Goal: Task Accomplishment & Management: Complete application form

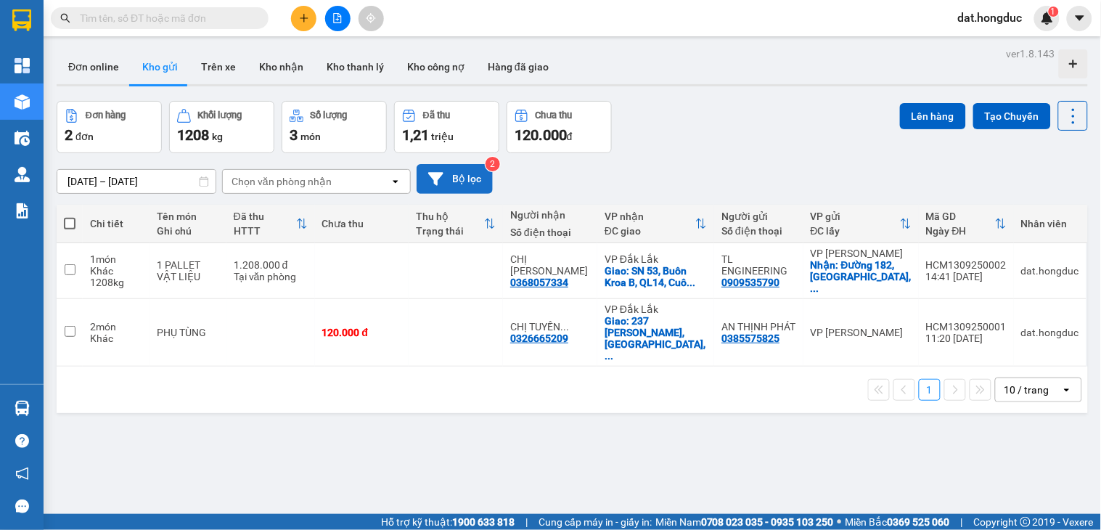
click at [425, 176] on button "Bộ lọc" at bounding box center [454, 179] width 76 height 30
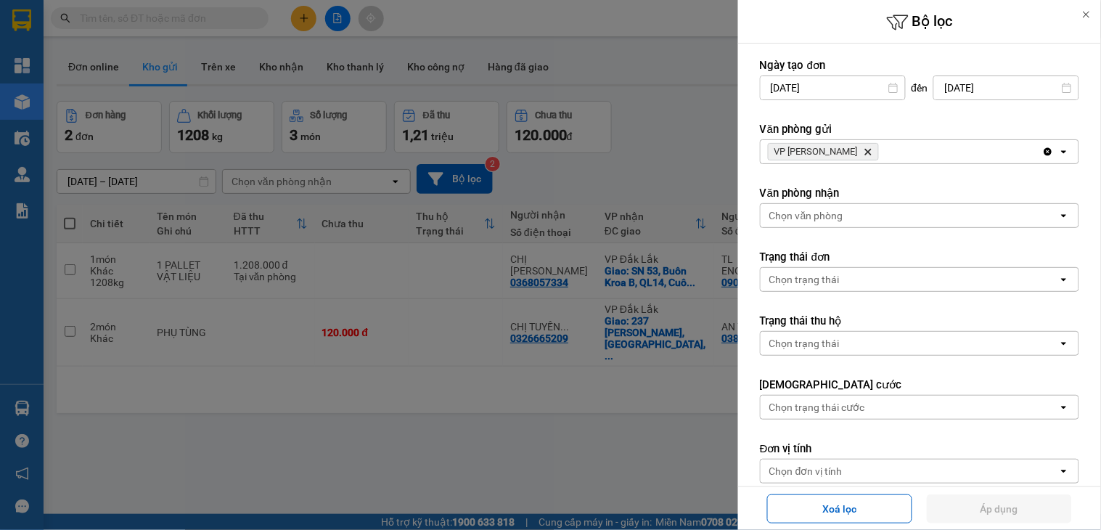
click at [863, 148] on icon "Delete" at bounding box center [867, 151] width 9 height 9
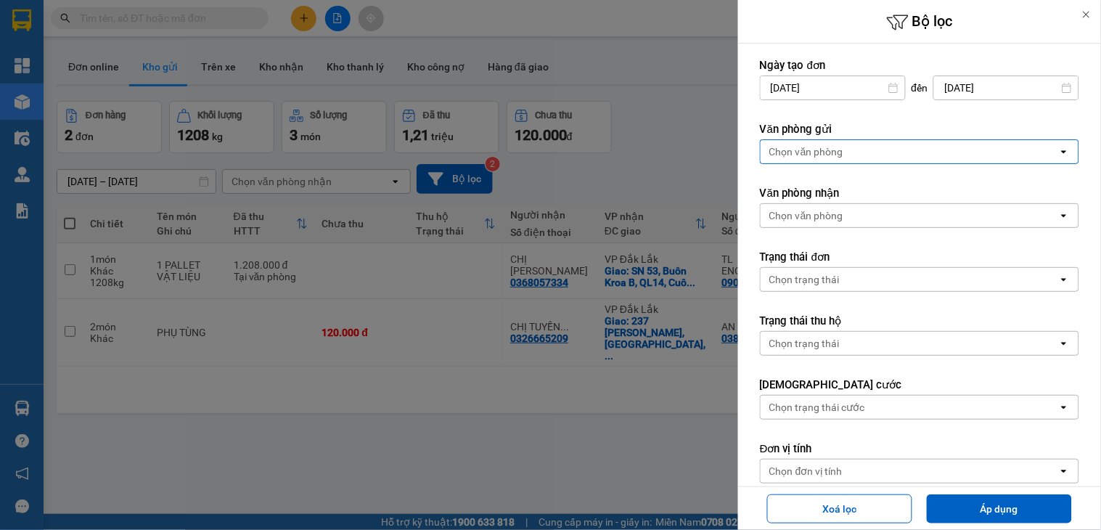
click at [827, 151] on div "Chọn văn phòng" at bounding box center [806, 151] width 74 height 15
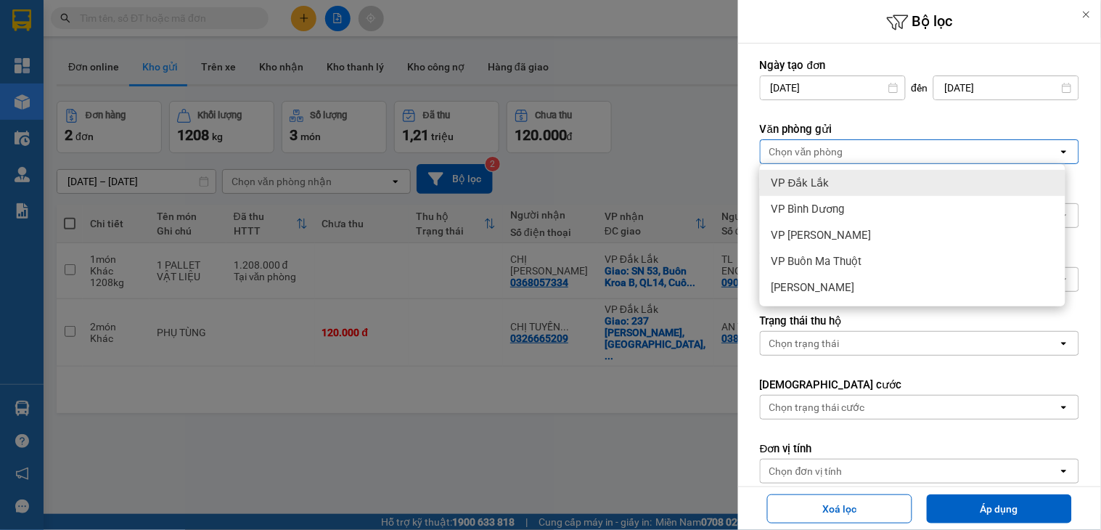
click at [823, 189] on span "VP Đắk Lắk" at bounding box center [800, 183] width 58 height 15
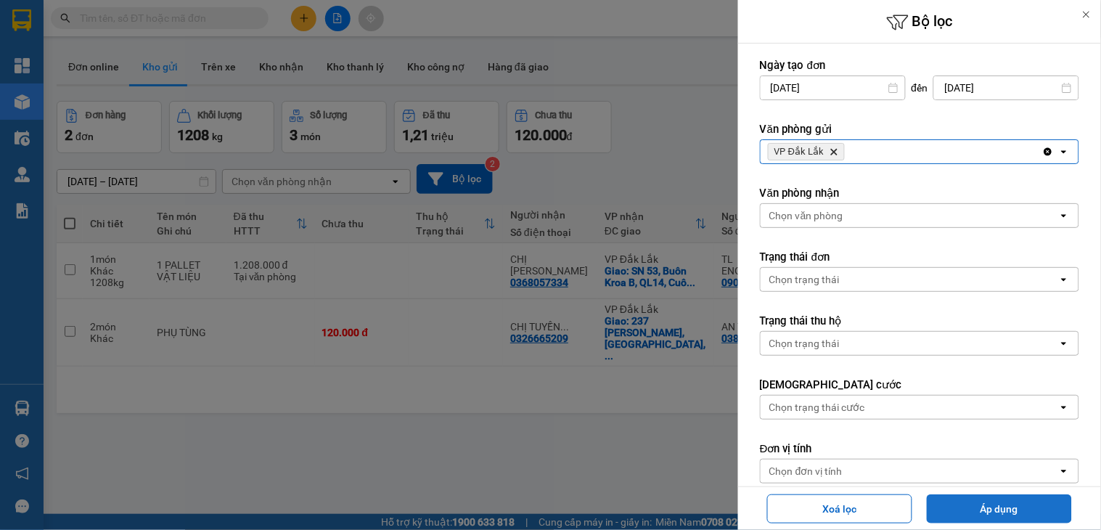
click at [978, 509] on button "Áp dụng" at bounding box center [998, 508] width 145 height 29
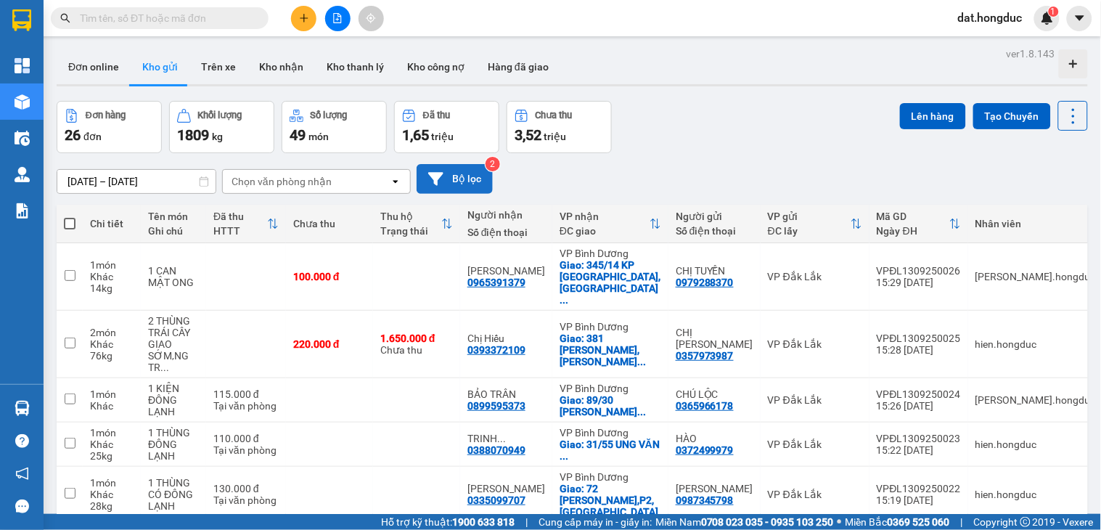
click at [443, 178] on button "Bộ lọc" at bounding box center [454, 179] width 76 height 30
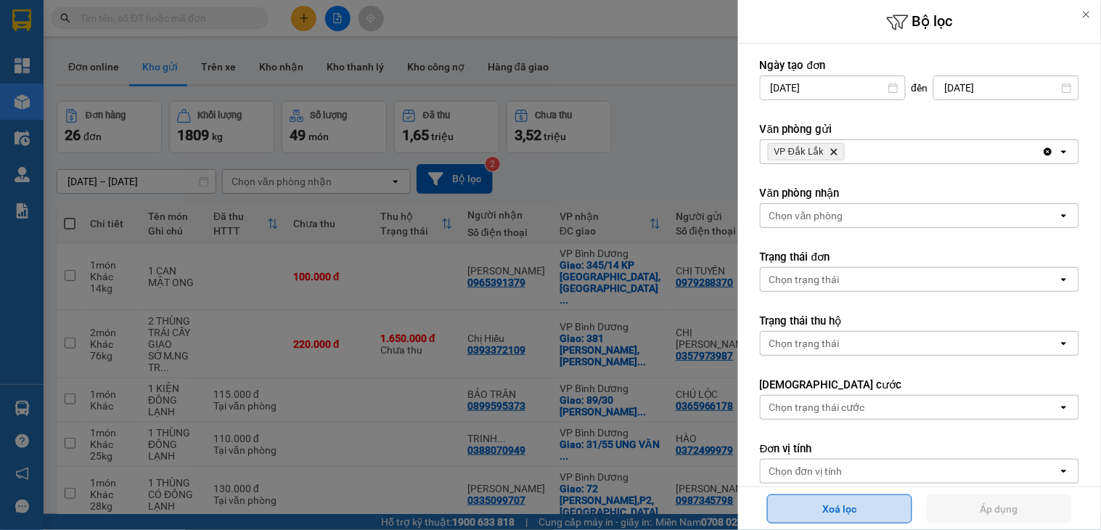
click at [868, 510] on button "Xoá lọc" at bounding box center [839, 508] width 145 height 29
type input "[DATE]"
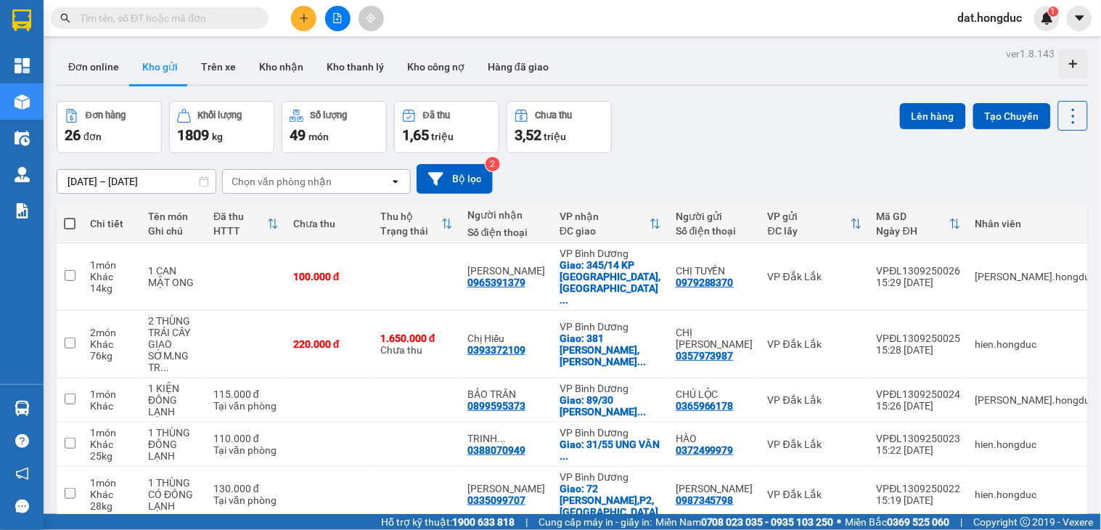
type input "[DATE] – [DATE]"
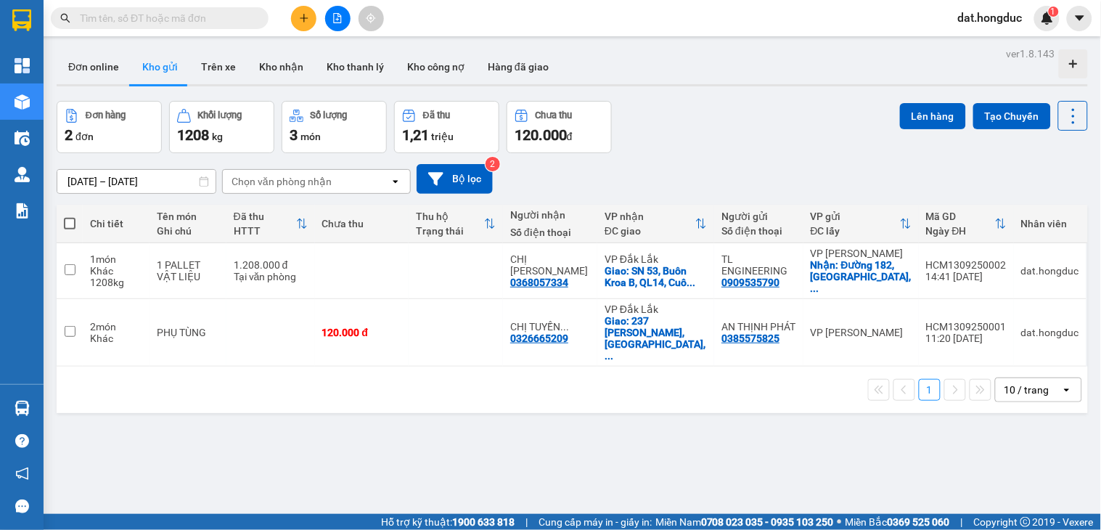
click at [451, 196] on div "[DATE] – [DATE] Press the down arrow key to interact with the calendar and sele…" at bounding box center [572, 179] width 1031 height 52
click at [486, 176] on button "Bộ lọc" at bounding box center [454, 179] width 76 height 30
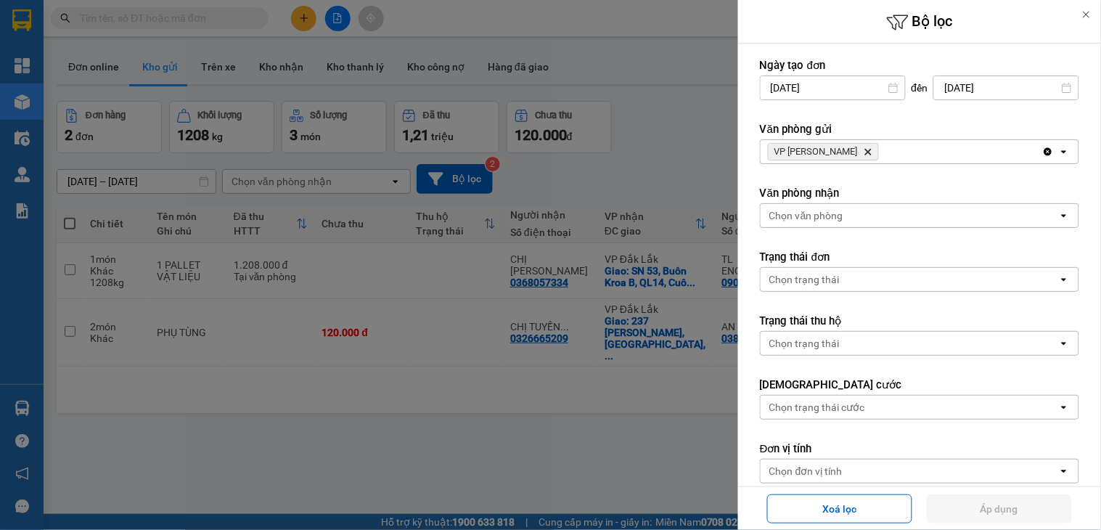
click at [863, 155] on icon "Delete" at bounding box center [867, 151] width 9 height 9
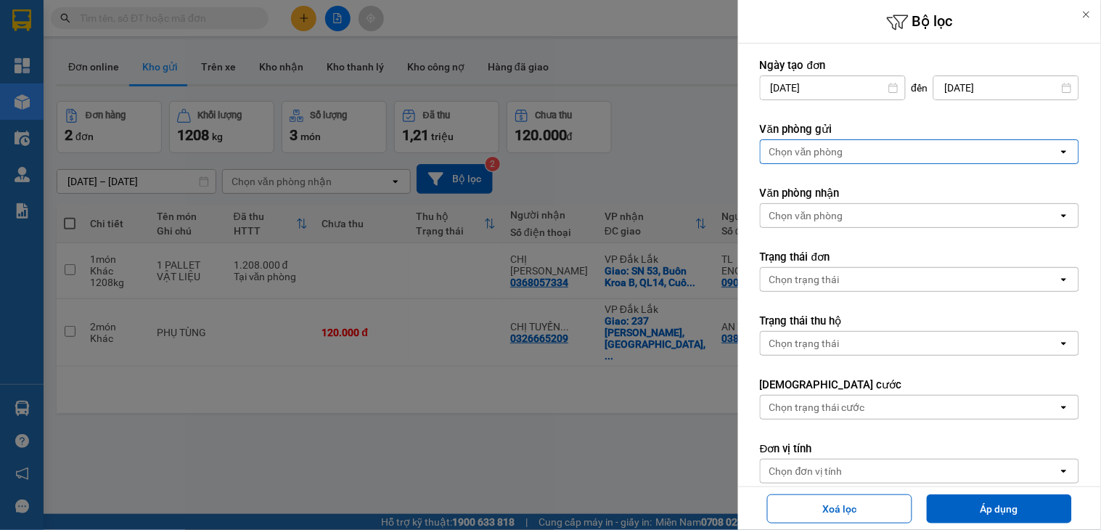
click at [836, 158] on div "Chọn văn phòng" at bounding box center [806, 151] width 74 height 15
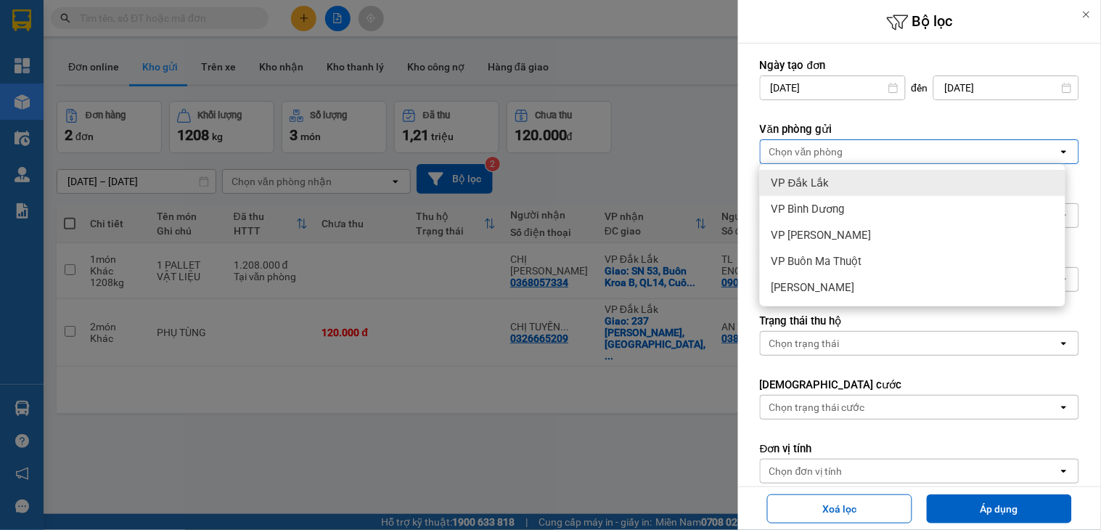
click at [822, 184] on span "VP Đắk Lắk" at bounding box center [800, 183] width 58 height 15
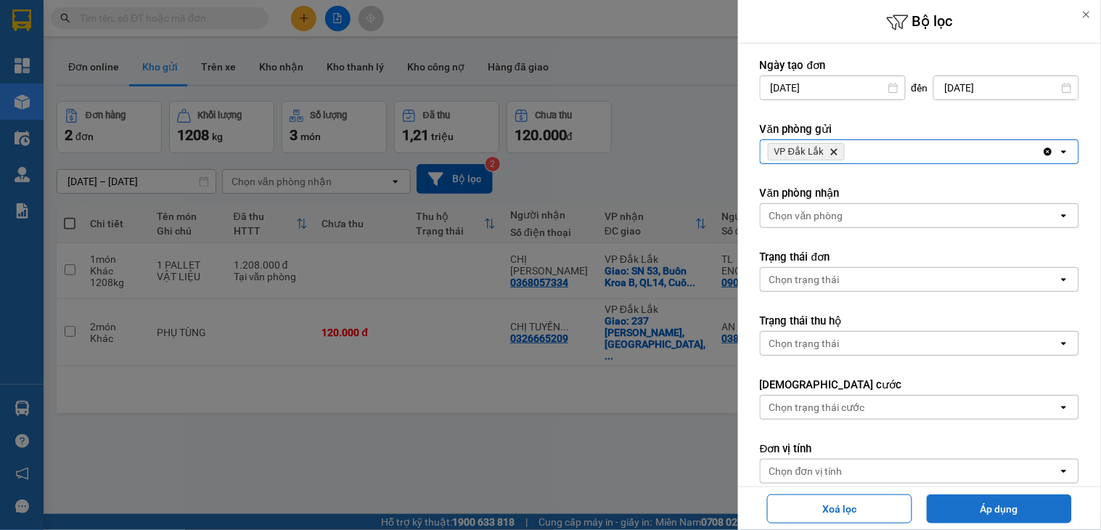
click at [985, 509] on button "Áp dụng" at bounding box center [998, 508] width 145 height 29
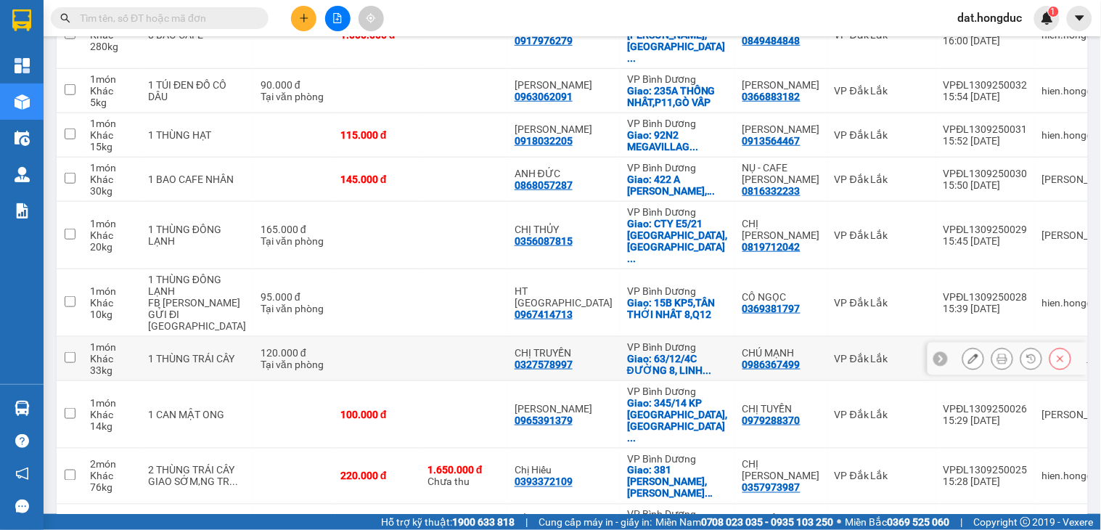
scroll to position [255, 0]
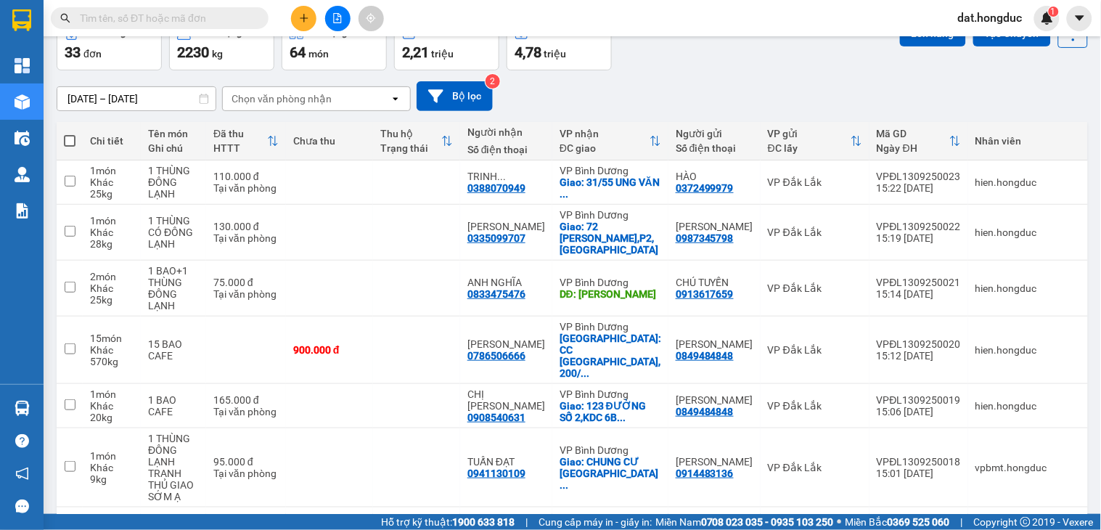
scroll to position [244, 0]
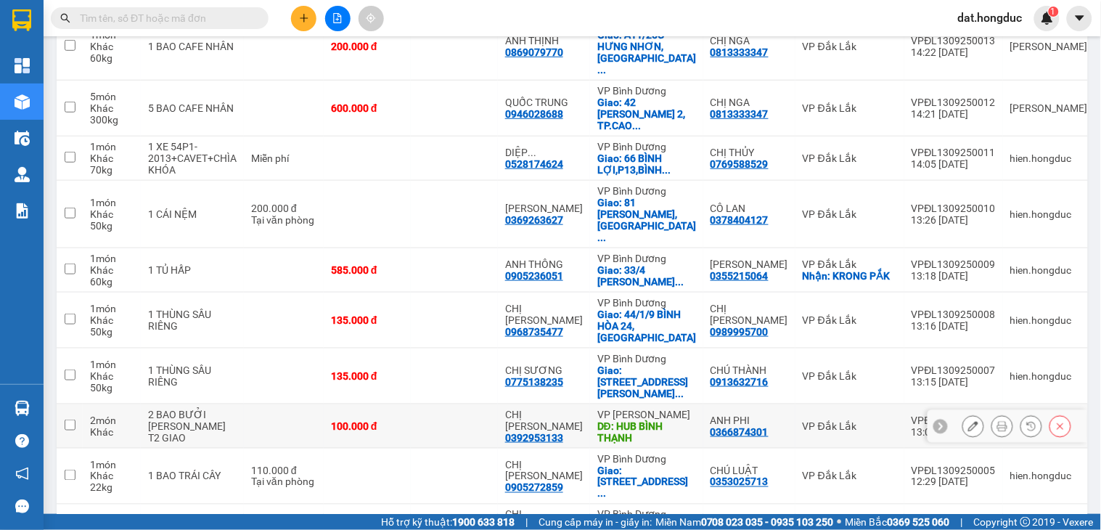
scroll to position [232, 0]
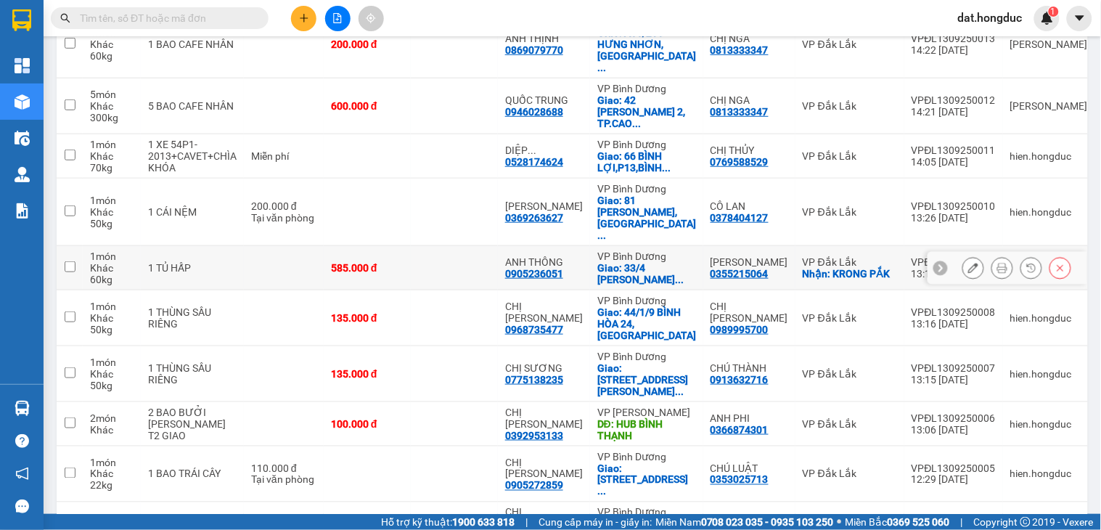
click at [482, 246] on td at bounding box center [454, 268] width 87 height 44
checkbox input "true"
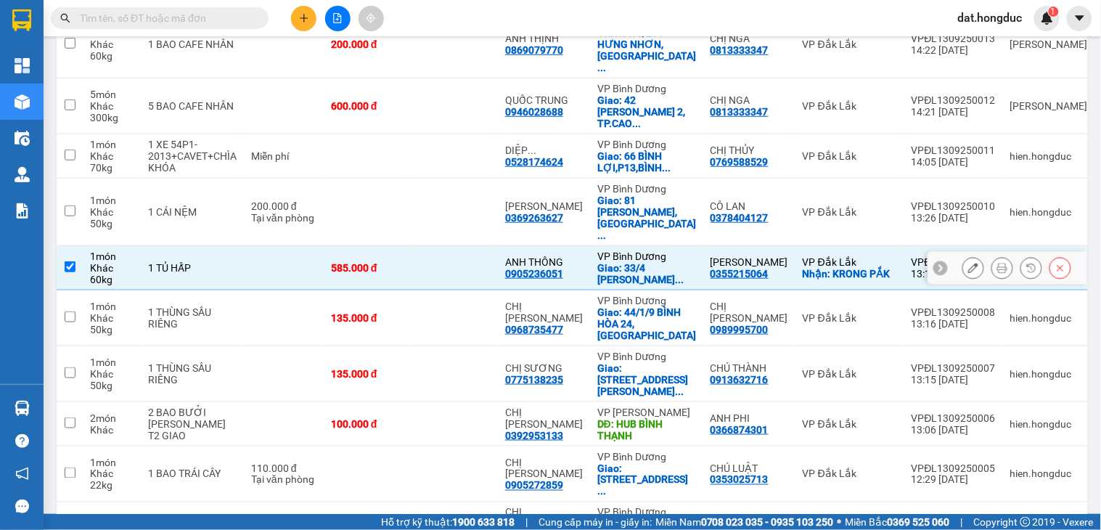
click at [962, 257] on div at bounding box center [973, 268] width 22 height 22
click at [968, 263] on icon at bounding box center [973, 268] width 10 height 10
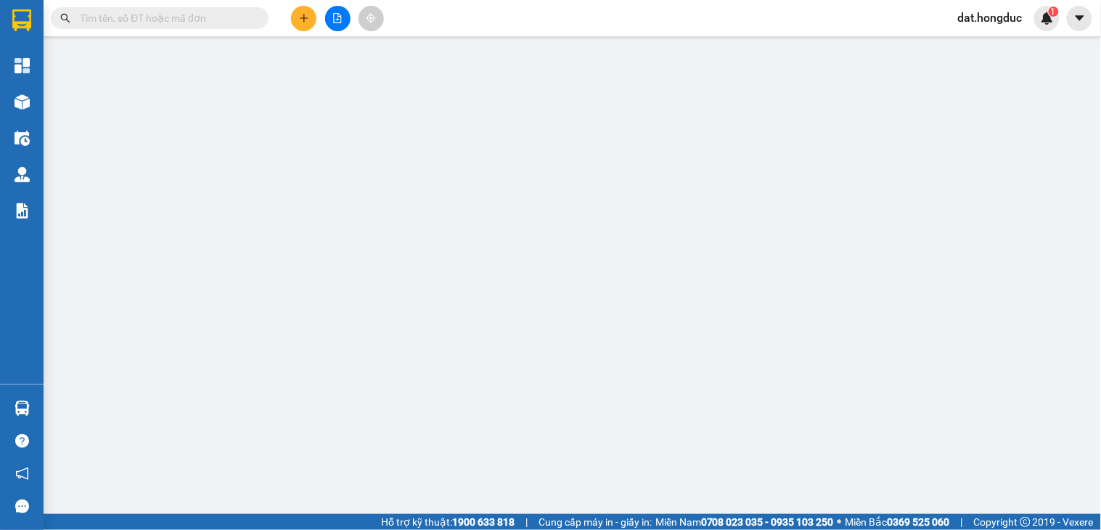
type input "0355215064"
type input "[PERSON_NAME]"
checkbox input "true"
type input "KRONG PẮK"
type input "0905236051"
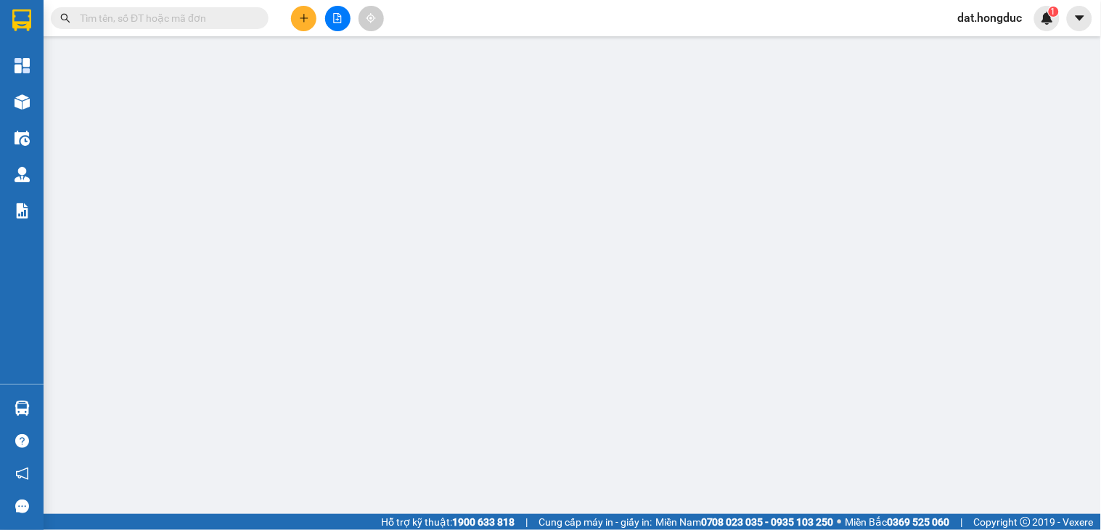
type input "ANH THÔNG"
checkbox input "true"
type input "[STREET_ADDRESS][PERSON_NAME] THẠNH"
type input "585.000"
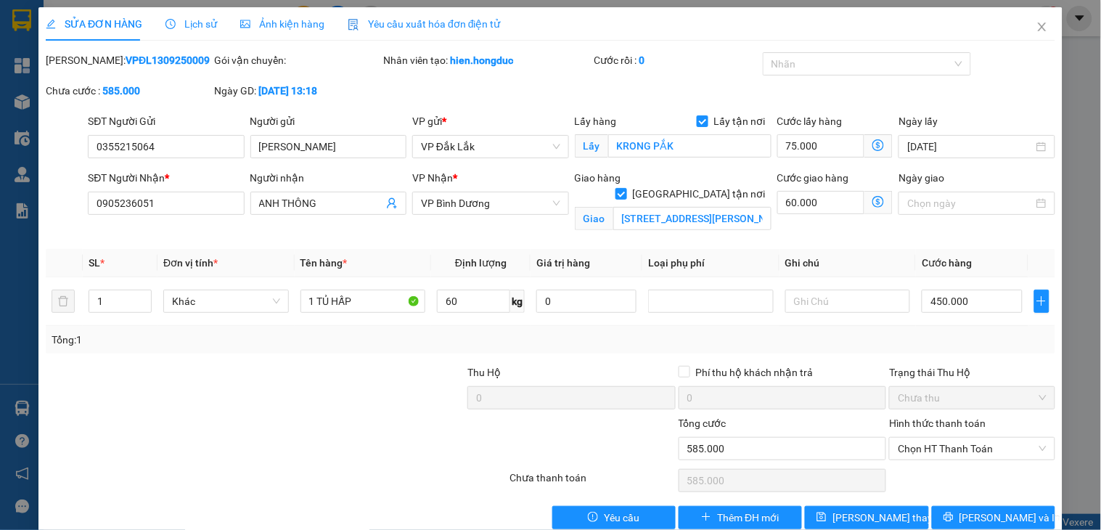
drag, startPoint x: 173, startPoint y: 54, endPoint x: 83, endPoint y: 61, distance: 90.3
click at [83, 61] on div "[PERSON_NAME]: VPĐL1309250009" at bounding box center [128, 60] width 165 height 16
copy b "VPĐL1309250009"
click at [1036, 30] on icon "close" at bounding box center [1042, 27] width 12 height 12
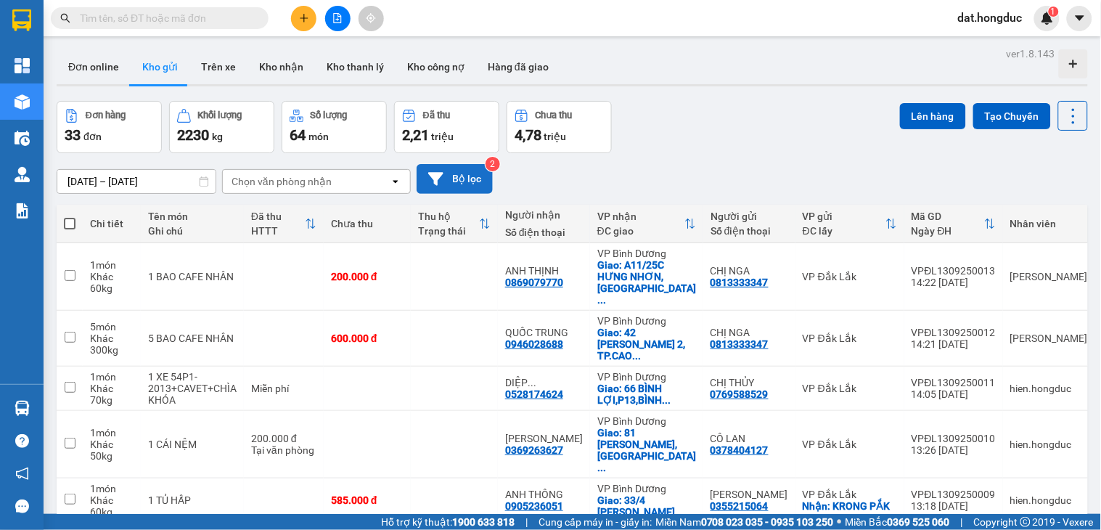
click at [444, 180] on button "Bộ lọc" at bounding box center [454, 179] width 76 height 30
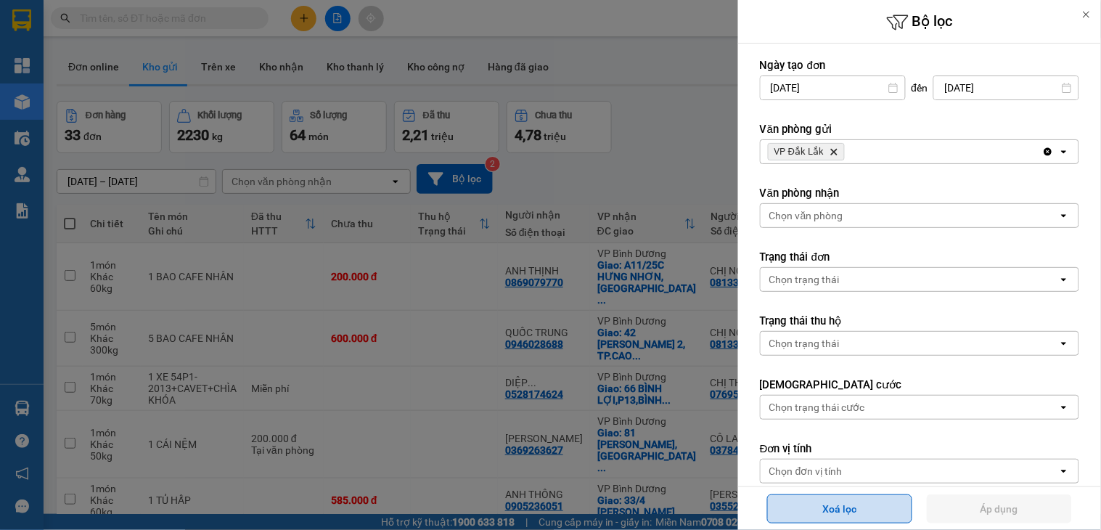
click at [865, 504] on button "Xoá lọc" at bounding box center [839, 508] width 145 height 29
